Goal: Transaction & Acquisition: Purchase product/service

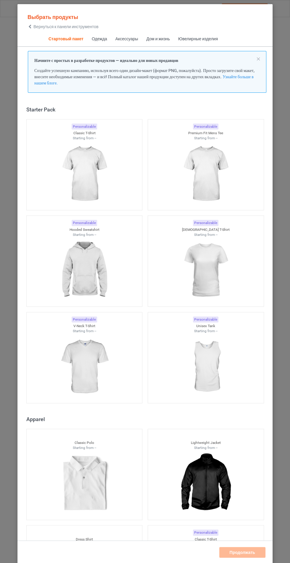
scroll to position [7, 0]
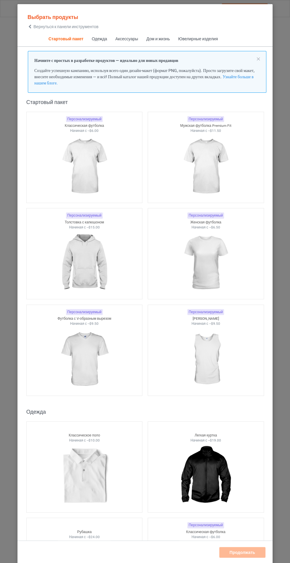
click at [102, 33] on span "Одежда" at bounding box center [100, 39] width 24 height 14
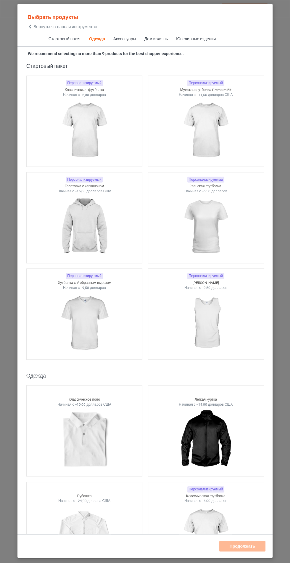
scroll to position [317, 0]
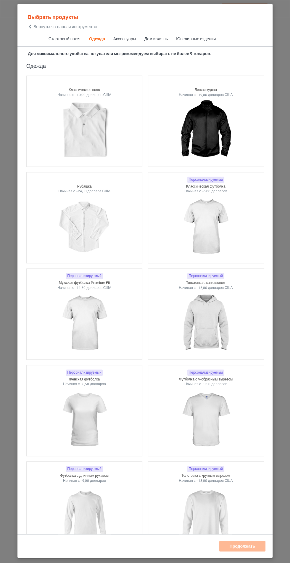
click at [219, 233] on img at bounding box center [205, 227] width 53 height 66
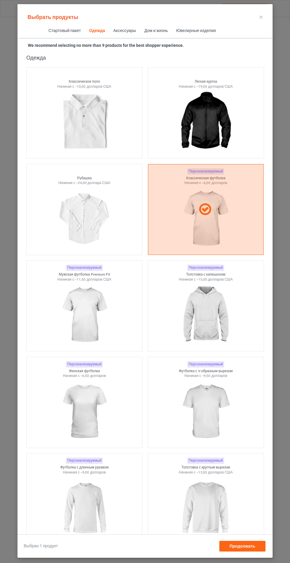
scroll to position [692, 0]
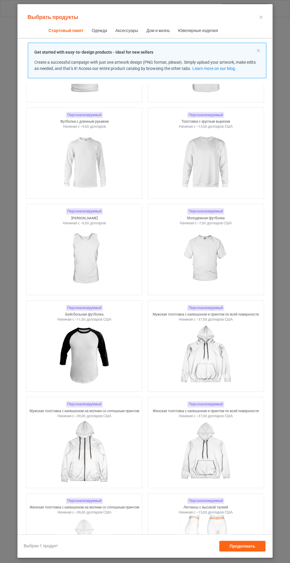
scroll to position [202, 0]
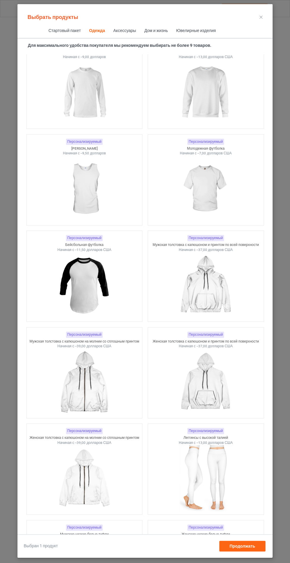
scroll to position [419, 0]
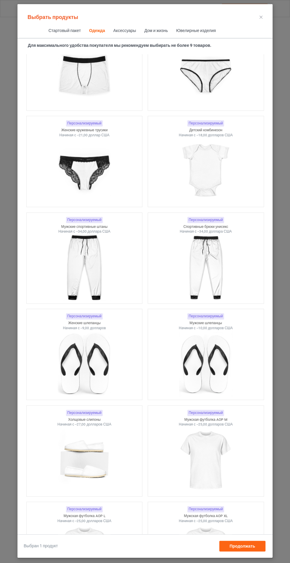
scroll to position [2066, 0]
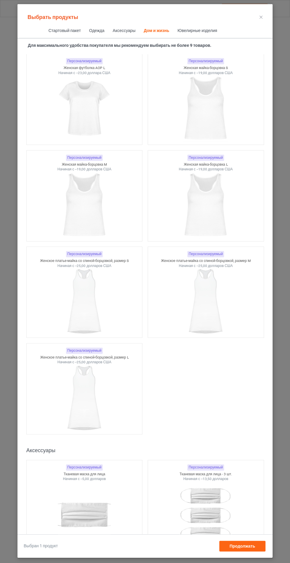
scroll to position [8907, 0]
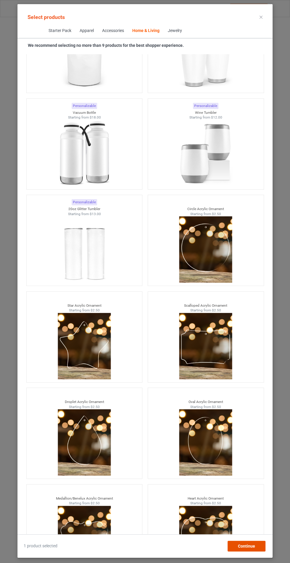
click at [251, 551] on div "Continue" at bounding box center [247, 546] width 38 height 11
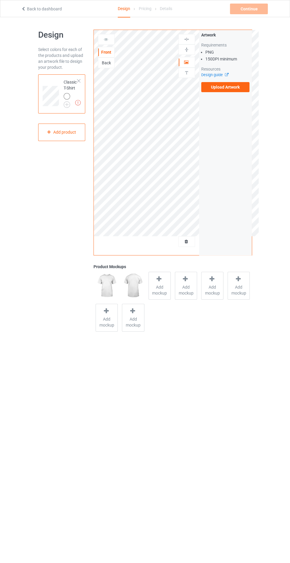
click at [235, 91] on label "Upload Artwork" at bounding box center [225, 87] width 49 height 10
click at [0, 0] on input "Upload Artwork" at bounding box center [0, 0] width 0 height 0
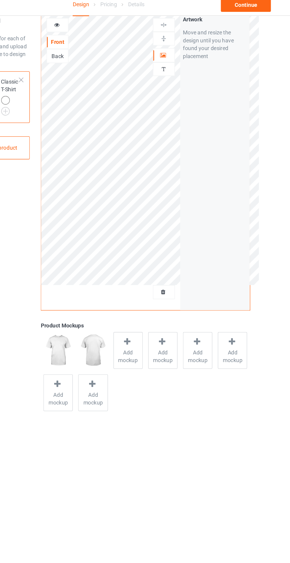
scroll to position [2, 0]
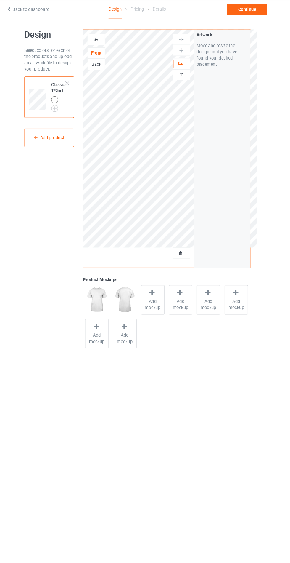
click at [186, 238] on icon at bounding box center [186, 238] width 5 height 4
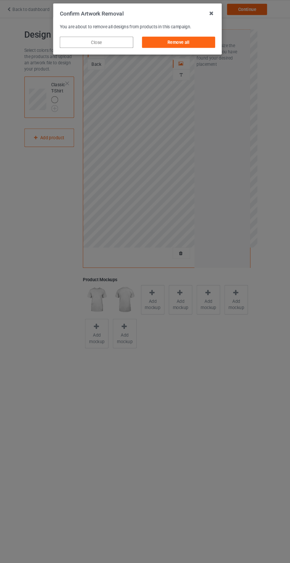
click at [194, 39] on div "Remove all" at bounding box center [184, 40] width 70 height 11
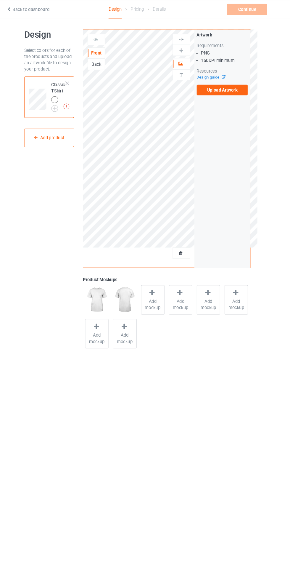
click at [239, 86] on label "Upload Artwork" at bounding box center [225, 85] width 49 height 10
click at [0, 0] on input "Upload Artwork" at bounding box center [0, 0] width 0 height 0
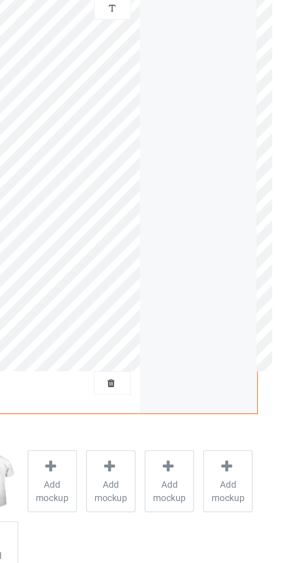
scroll to position [11, 0]
click at [186, 230] on icon at bounding box center [186, 229] width 5 height 4
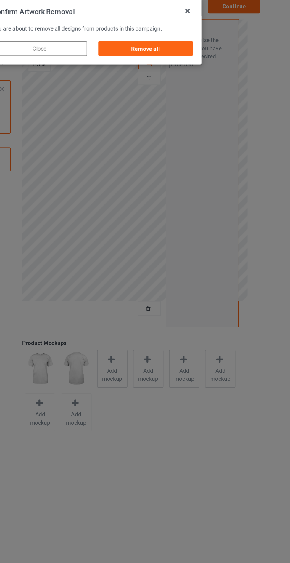
scroll to position [10, 0]
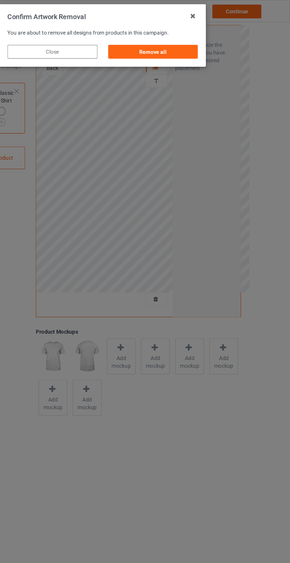
click at [185, 40] on div "Remove all" at bounding box center [184, 40] width 70 height 11
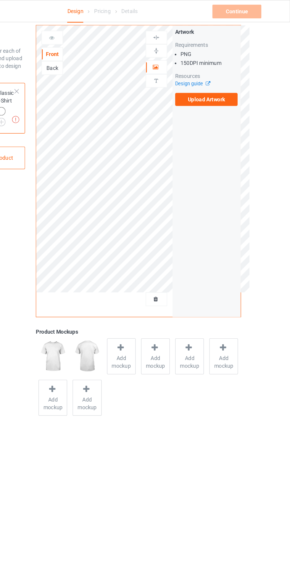
click at [237, 77] on label "Upload Artwork" at bounding box center [225, 77] width 49 height 10
click at [0, 0] on input "Upload Artwork" at bounding box center [0, 0] width 0 height 0
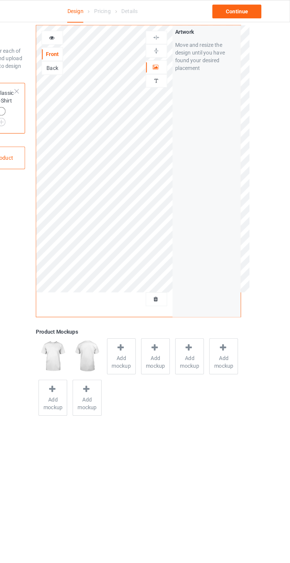
click at [185, 230] on icon at bounding box center [186, 230] width 5 height 4
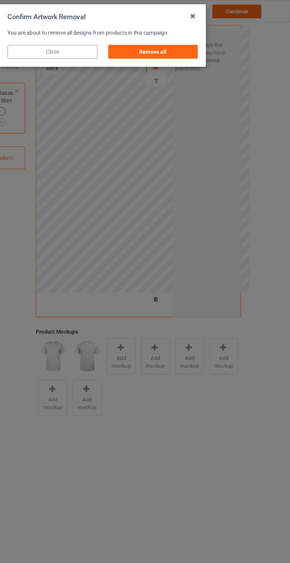
click at [180, 39] on div "Remove all" at bounding box center [184, 40] width 70 height 11
